Goal: Task Accomplishment & Management: Manage account settings

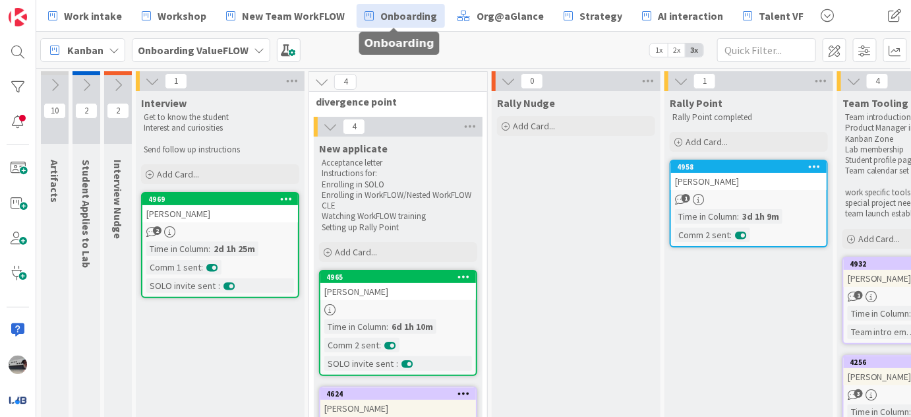
scroll to position [0, 707]
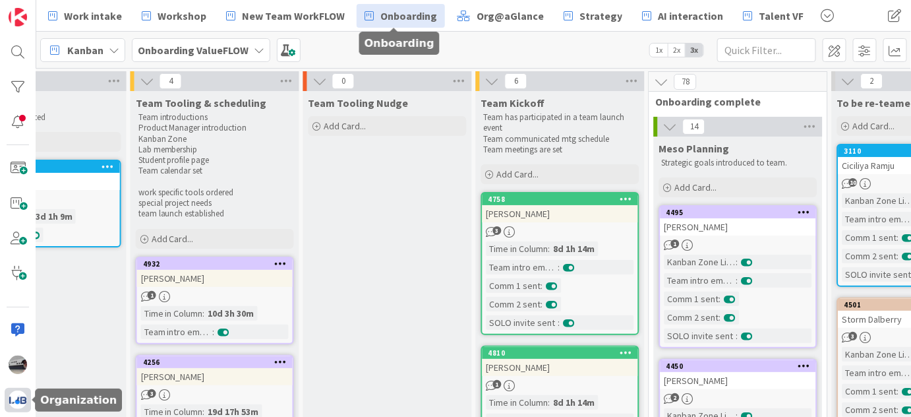
click at [22, 396] on img at bounding box center [18, 399] width 18 height 18
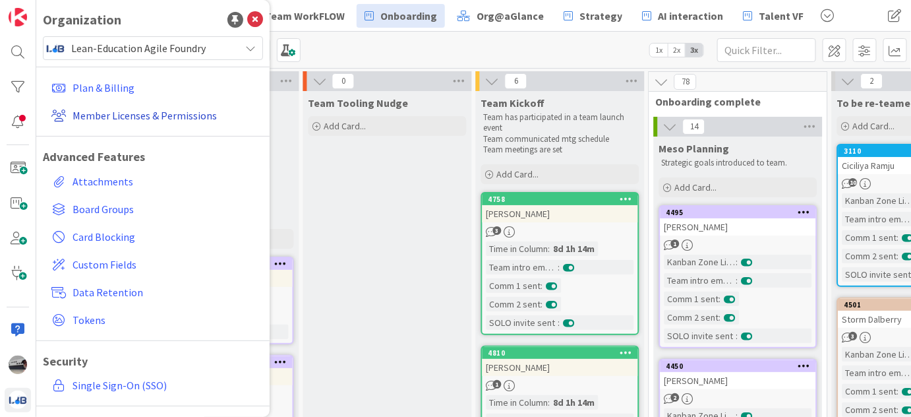
click at [169, 111] on link "Member Licenses & Permissions" at bounding box center [154, 116] width 217 height 24
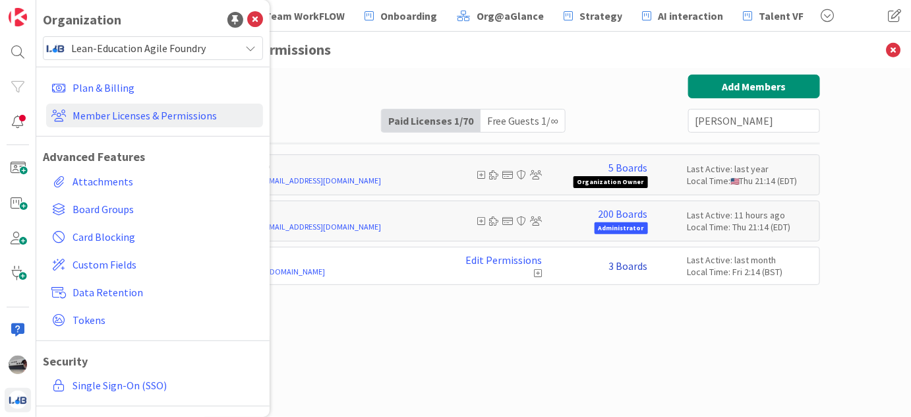
type input "[PERSON_NAME]"
click at [636, 265] on link "3 Boards" at bounding box center [628, 266] width 39 height 12
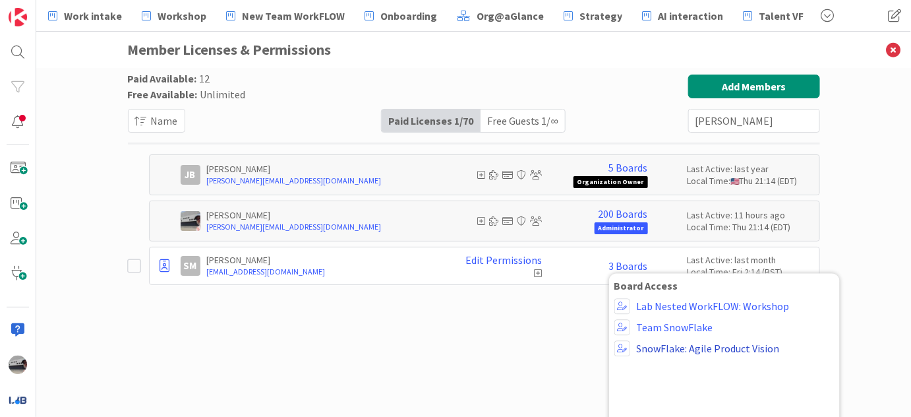
click at [687, 347] on link "SnowFlake: Agile Product Vision" at bounding box center [708, 348] width 143 height 12
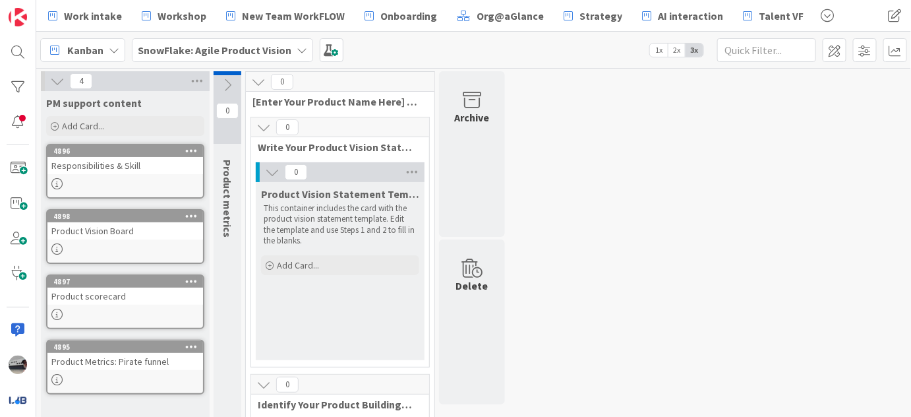
click at [297, 47] on icon at bounding box center [302, 50] width 11 height 11
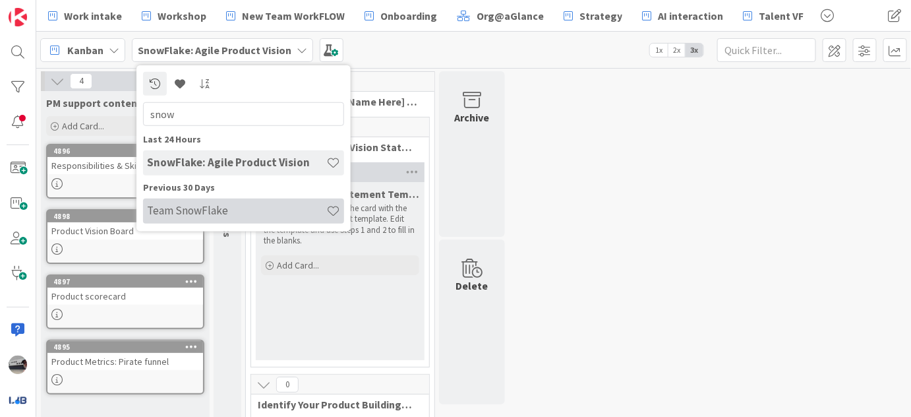
type input "snow"
click at [226, 214] on h4 "Team SnowFlake" at bounding box center [236, 210] width 179 height 13
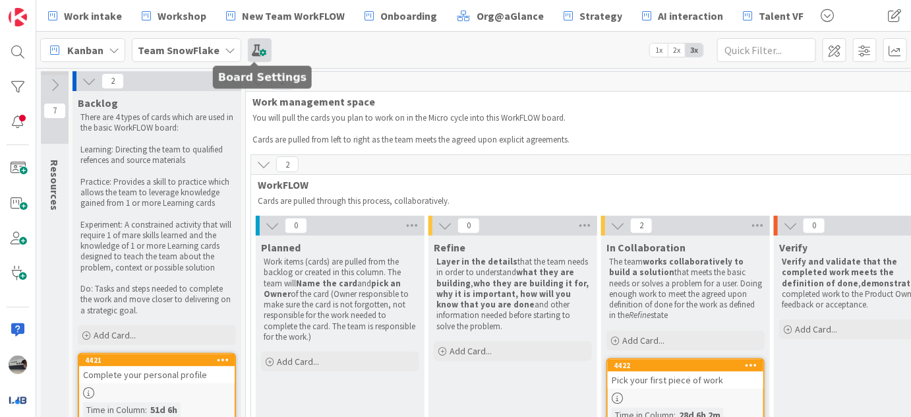
click at [255, 47] on span at bounding box center [260, 50] width 24 height 24
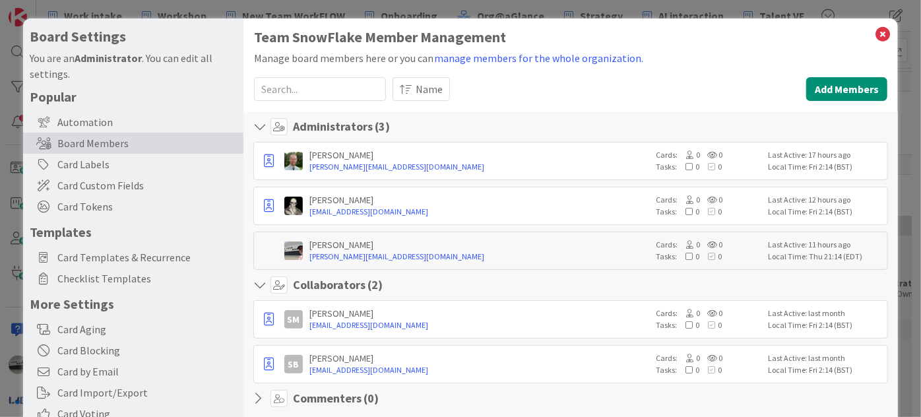
drag, startPoint x: 418, startPoint y: 147, endPoint x: 772, endPoint y: 47, distance: 367.4
click at [826, 86] on button "Add Members" at bounding box center [846, 89] width 81 height 24
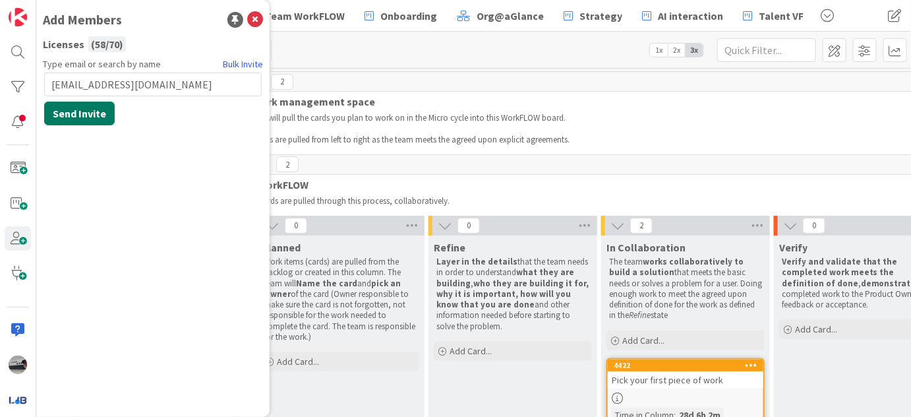
type input "[EMAIL_ADDRESS][DOMAIN_NAME]"
click at [93, 117] on button "Send Invite" at bounding box center [79, 114] width 71 height 24
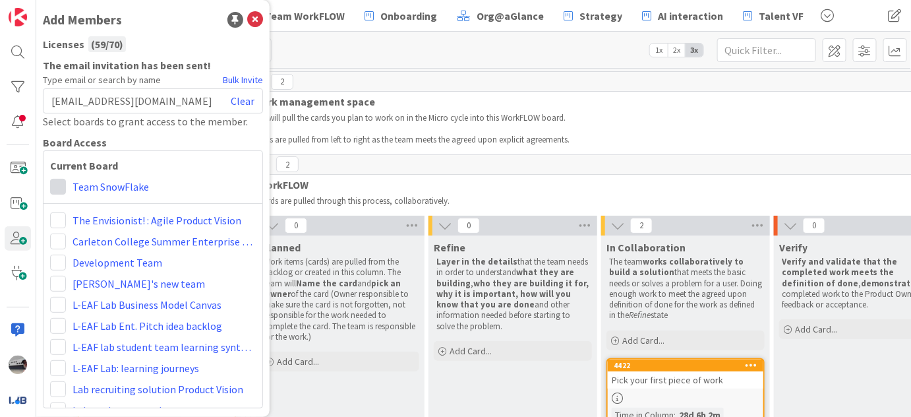
click at [59, 185] on span at bounding box center [58, 187] width 16 height 16
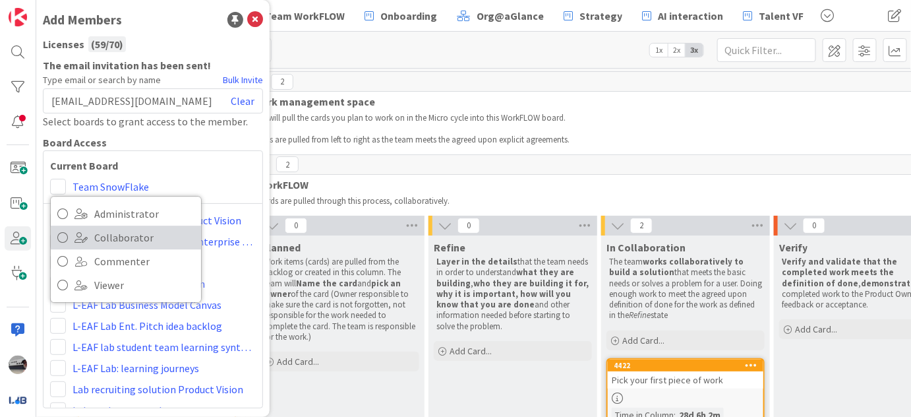
click at [59, 235] on icon at bounding box center [62, 238] width 11 height 20
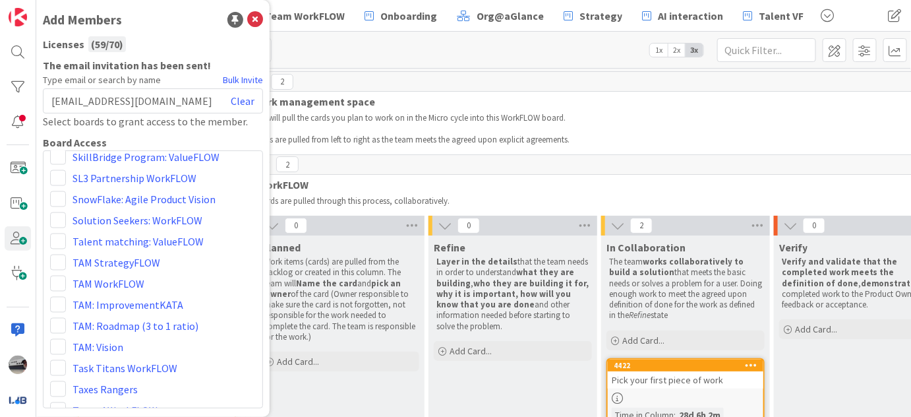
scroll to position [2443, 0]
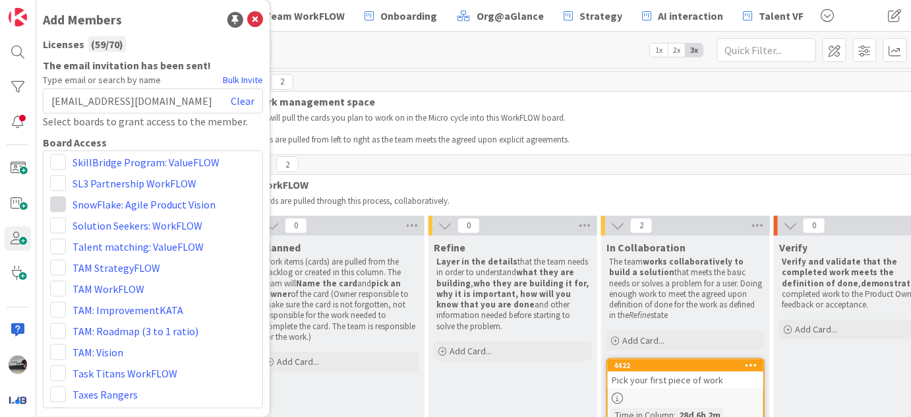
click at [58, 203] on span at bounding box center [58, 205] width 16 height 16
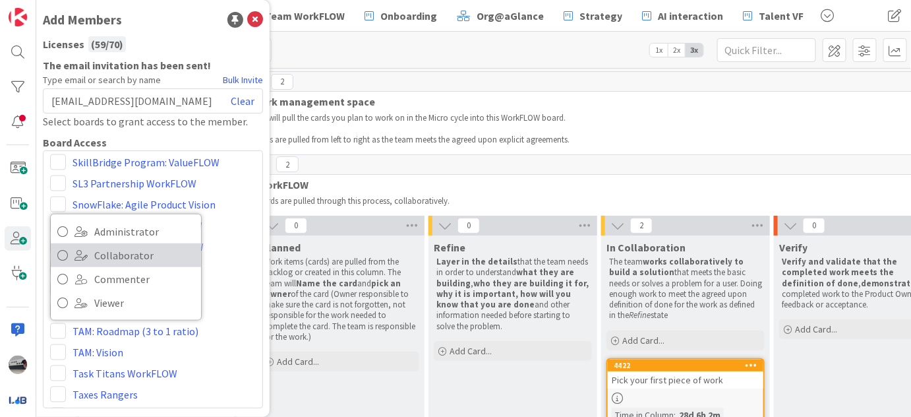
click at [90, 250] on link "Collaborator" at bounding box center [126, 255] width 150 height 24
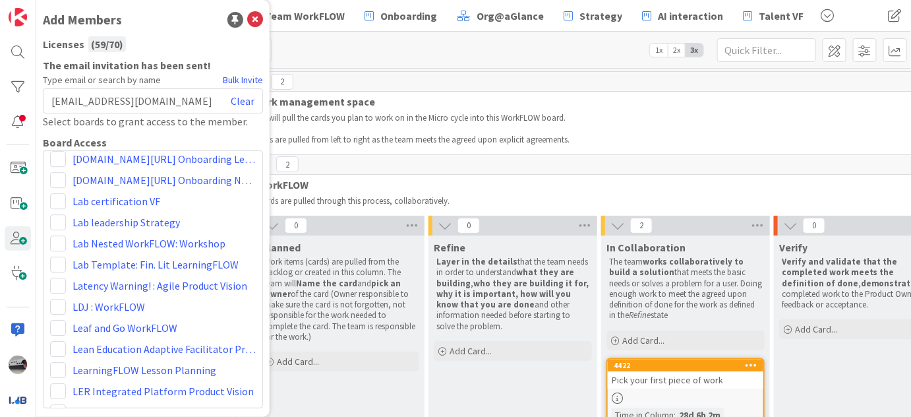
scroll to position [1325, 0]
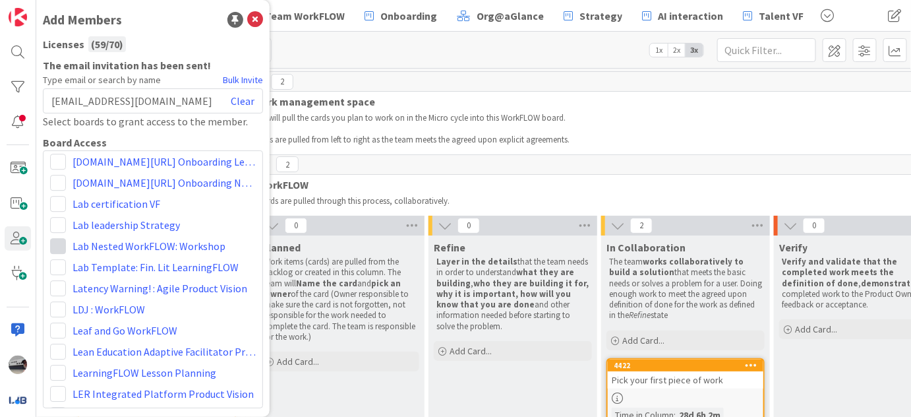
click at [57, 241] on span at bounding box center [58, 246] width 16 height 16
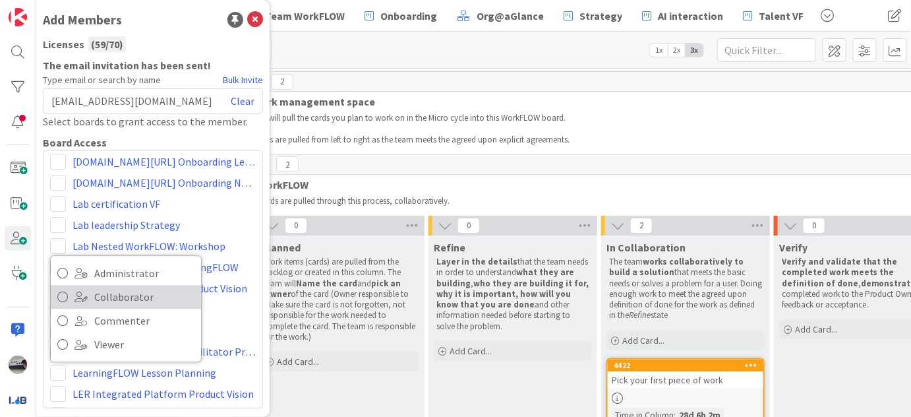
click at [64, 295] on icon at bounding box center [62, 297] width 11 height 20
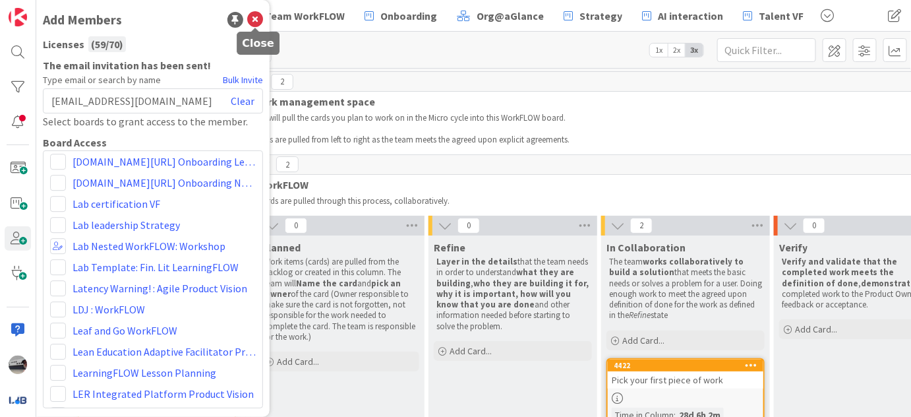
click at [257, 17] on icon at bounding box center [255, 20] width 16 height 16
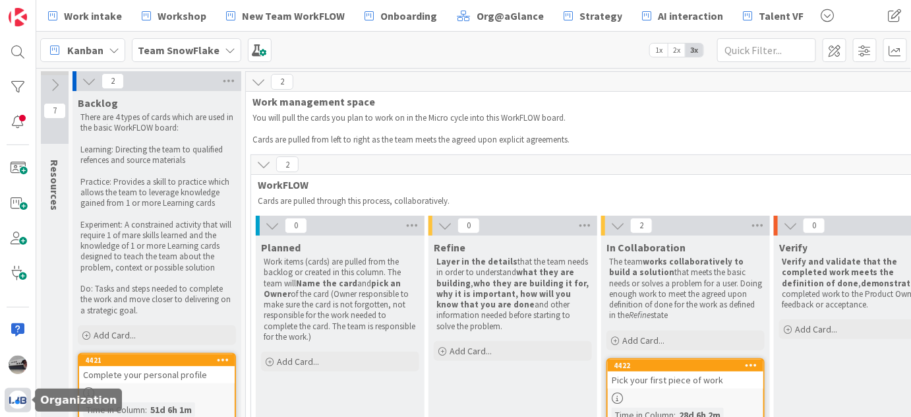
click at [19, 396] on img at bounding box center [18, 399] width 18 height 18
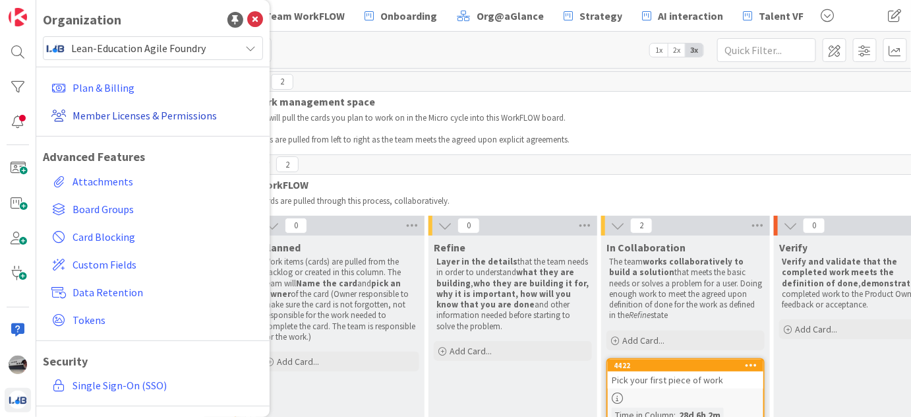
click at [138, 111] on link "Member Licenses & Permissions" at bounding box center [154, 116] width 217 height 24
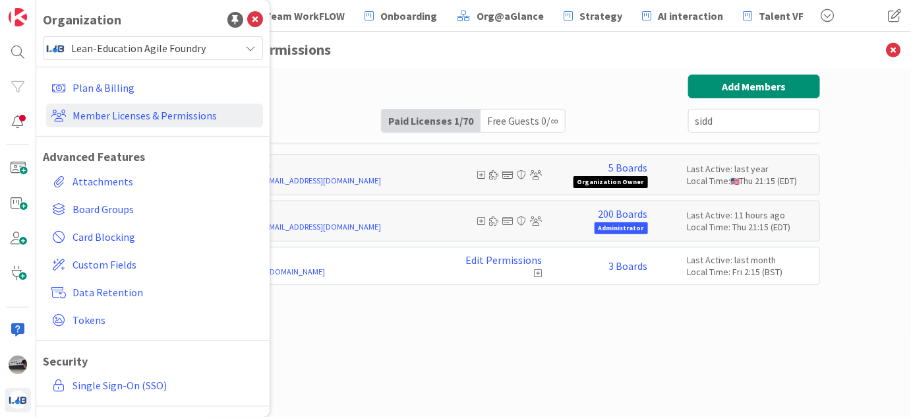
type input "sidd"
click at [471, 318] on div "Paid Available: 11 Free Available: Unlimited Name Paid Licenses 1 / 70 Free Gue…" at bounding box center [474, 229] width 692 height 309
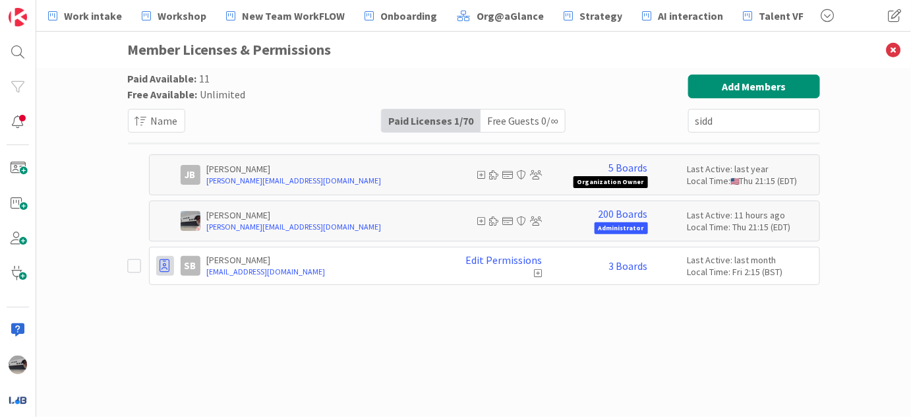
click at [165, 263] on icon at bounding box center [165, 265] width 10 height 13
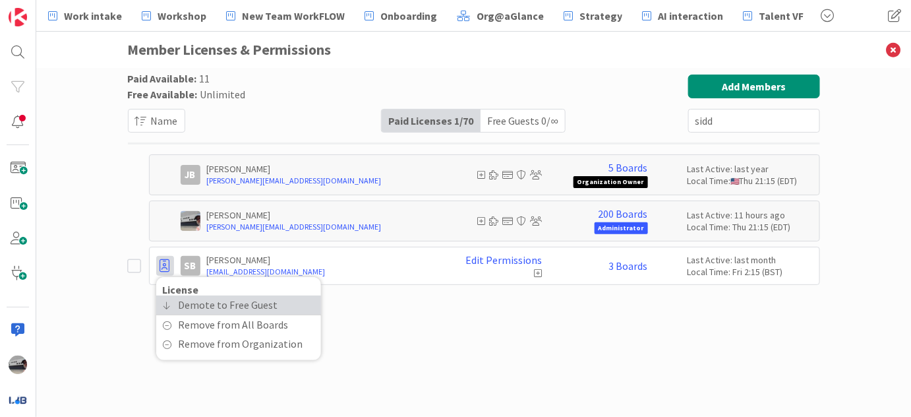
click at [216, 300] on span "Demote to Free Guest" at bounding box center [229, 304] width 100 height 19
